Goal: Find specific page/section: Find specific page/section

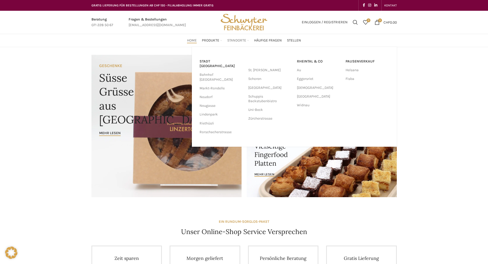
click at [243, 42] on span "Standorte" at bounding box center [236, 40] width 19 height 5
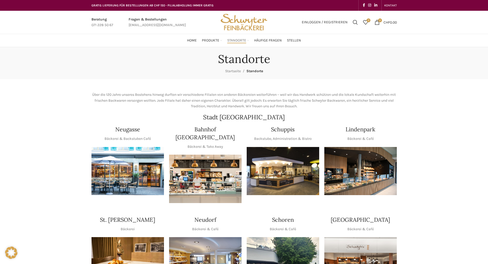
scroll to position [77, 0]
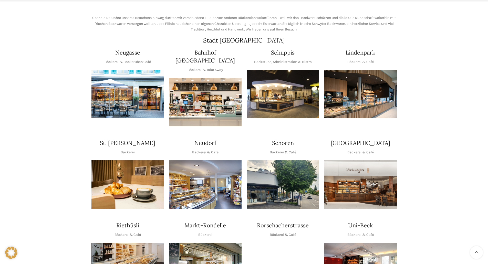
click at [286, 84] on img "1 / 1" at bounding box center [283, 94] width 73 height 48
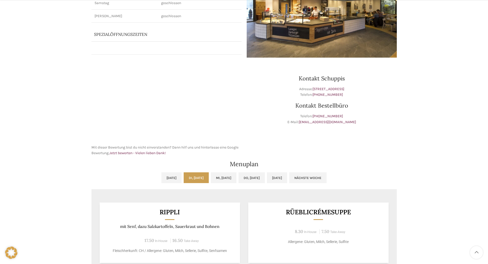
scroll to position [205, 0]
